Goal: Task Accomplishment & Management: Use online tool/utility

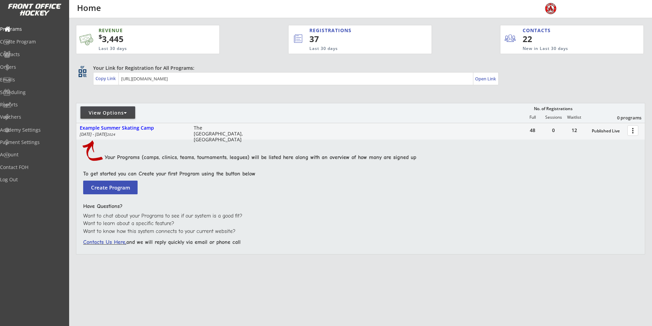
click at [119, 114] on div "View Options" at bounding box center [107, 112] width 55 height 7
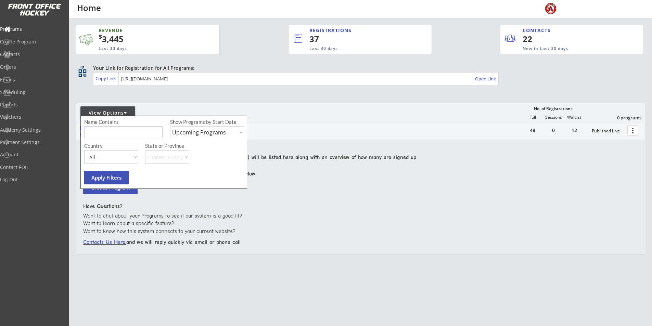
click at [189, 136] on select "Upcoming Programs Past Programs Specific Date Range" at bounding box center [207, 132] width 74 height 12
select select ""Past Programs""
click at [170, 126] on select "Upcoming Programs Past Programs Specific Date Range" at bounding box center [207, 132] width 74 height 12
click at [115, 176] on button "Apply Filters" at bounding box center [106, 178] width 44 height 14
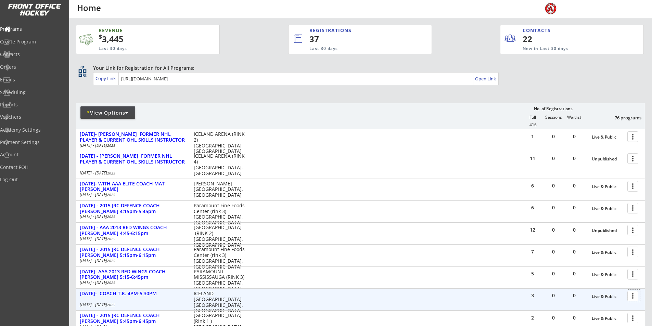
click at [635, 293] on div at bounding box center [634, 296] width 12 height 12
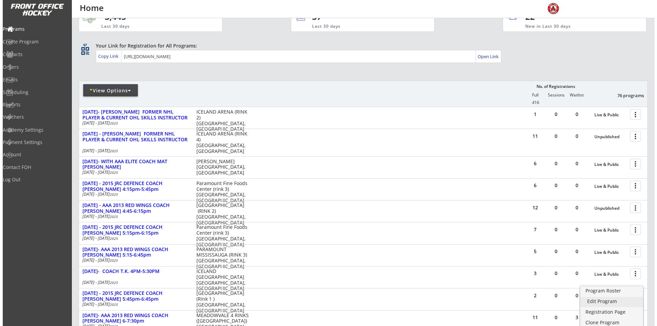
scroll to position [34, 0]
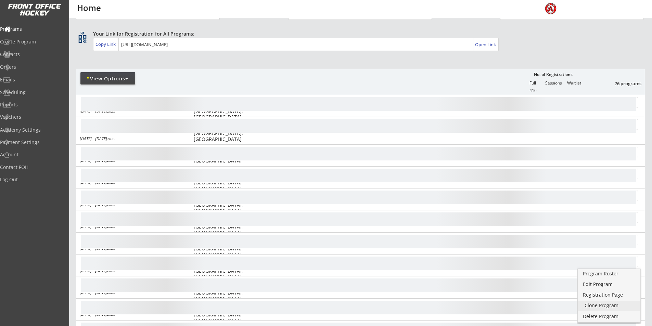
click at [605, 303] on div "Clone Program" at bounding box center [608, 305] width 49 height 5
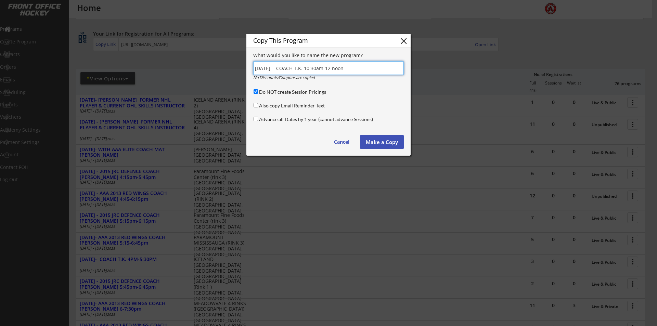
click at [275, 66] on input "input" at bounding box center [328, 68] width 150 height 14
type input "[DATE]- COACH T.K. 10:30am-12 noon"
click at [256, 91] on input "Do NOT create Session Pricings" at bounding box center [255, 91] width 4 height 4
checkbox input "false"
click at [393, 138] on button "Make a Copy" at bounding box center [382, 142] width 44 height 14
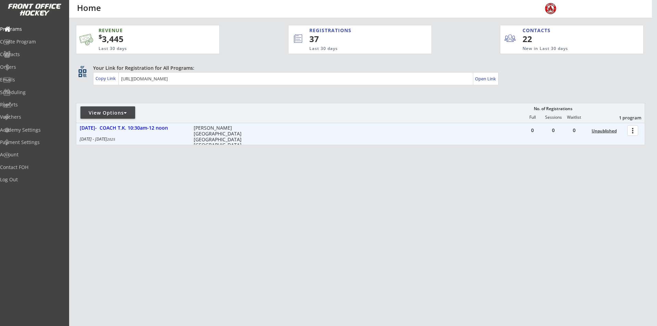
click at [600, 131] on div "Unpublished" at bounding box center [607, 131] width 32 height 5
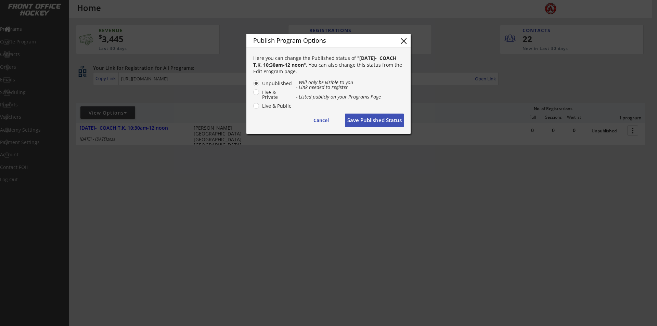
click at [260, 106] on label "Live & Public" at bounding box center [276, 106] width 32 height 5
click at [252, 86] on input "Live & Public" at bounding box center [250, 83] width 4 height 4
radio input "true"
click at [378, 122] on button "Save Published Status" at bounding box center [374, 121] width 59 height 14
